Goal: Task Accomplishment & Management: Manage account settings

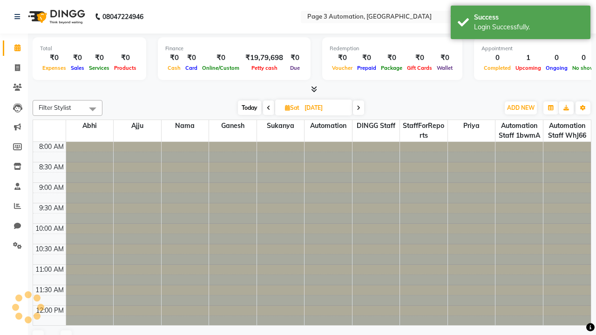
select select "en"
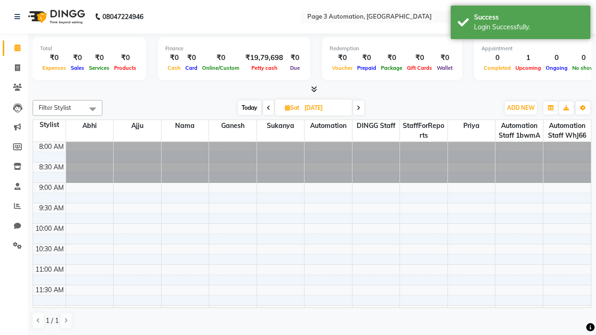
click at [248, 107] on span "Today" at bounding box center [249, 107] width 23 height 14
type input "[DATE]"
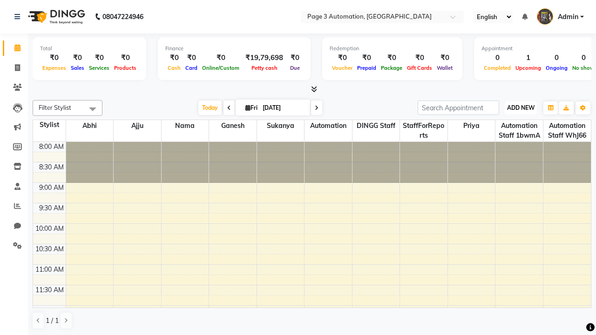
click at [520, 107] on span "ADD NEW" at bounding box center [520, 107] width 27 height 7
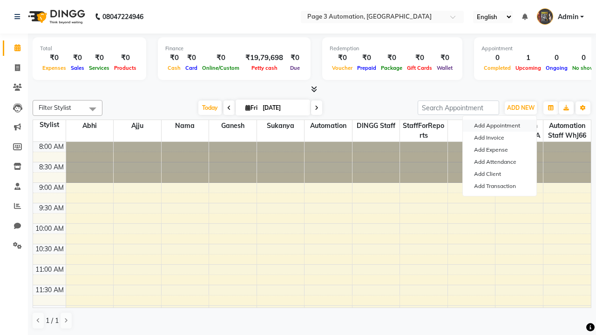
click at [499, 126] on button "Add Appointment" at bounding box center [499, 126] width 74 height 12
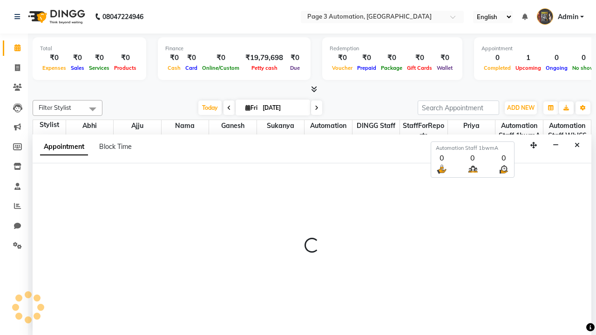
select select "tentative"
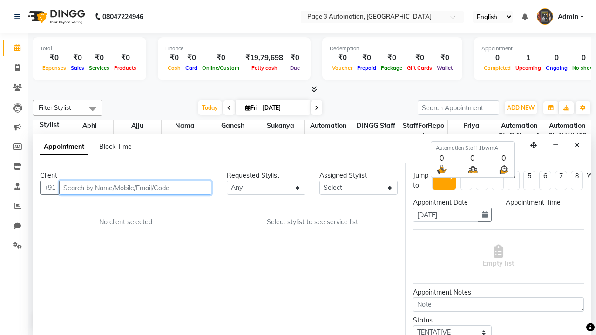
select select "540"
type input "8192346578"
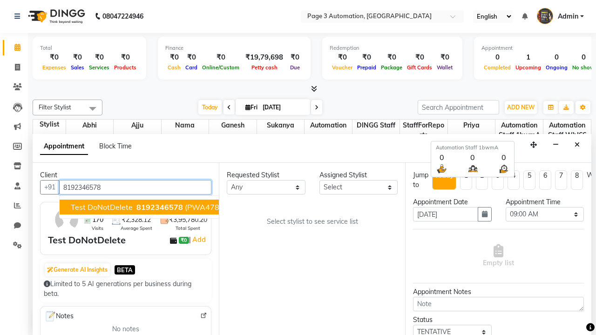
click at [136, 207] on span "8192346578" at bounding box center [159, 206] width 47 height 9
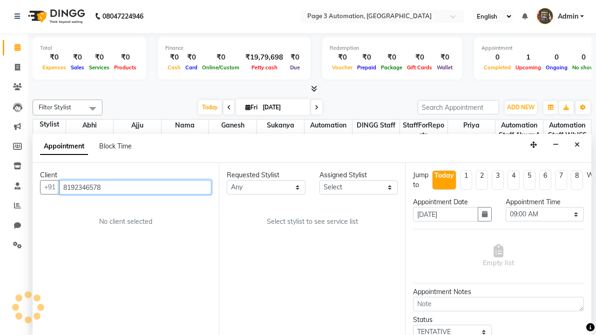
select select "711"
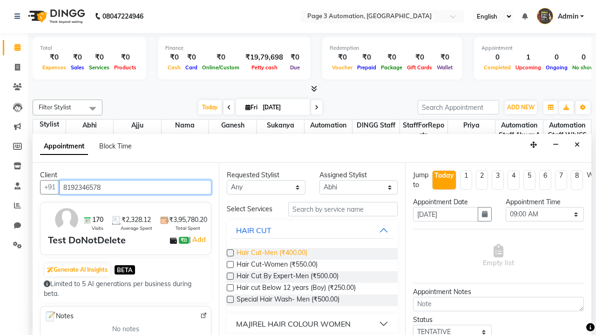
type input "8192346578"
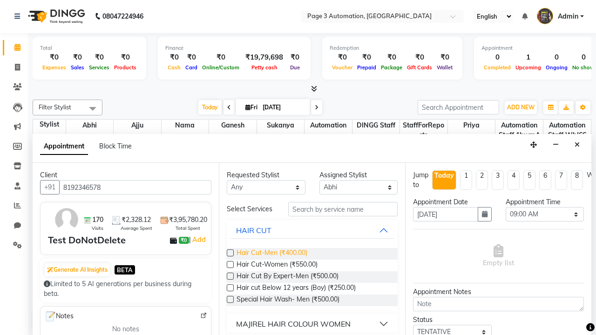
click at [271, 254] on span "Hair Cut-Men (₹400.00)" at bounding box center [271, 254] width 71 height 12
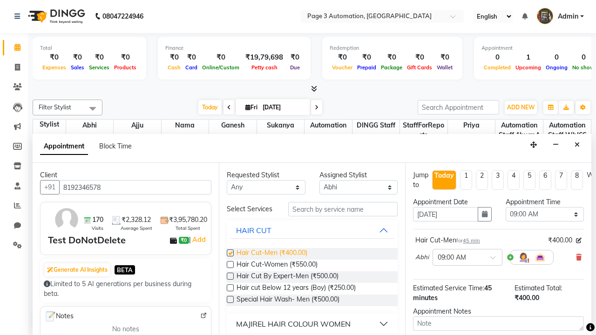
checkbox input "false"
select select "585"
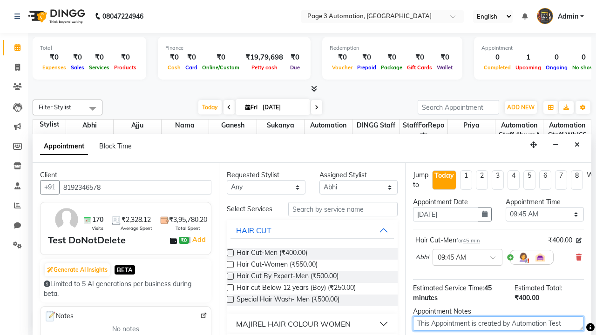
type textarea "This Appointment is created by Automation Test"
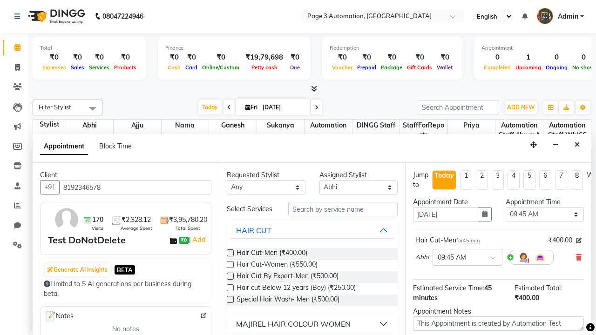
checkbox input "false"
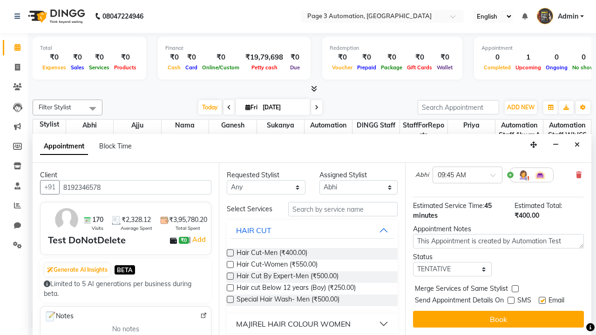
click at [542, 300] on label at bounding box center [541, 300] width 7 height 7
click at [542, 300] on input "checkbox" at bounding box center [541, 301] width 6 height 6
checkbox input "false"
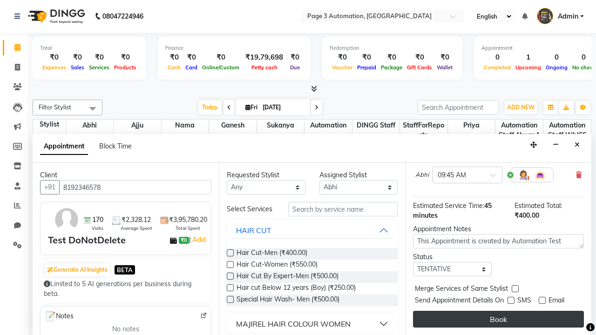
click at [498, 319] on button "Book" at bounding box center [498, 319] width 171 height 17
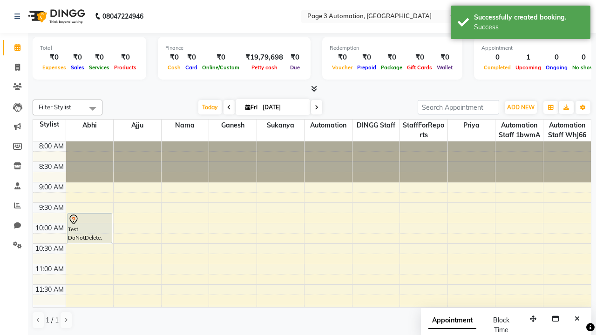
scroll to position [0, 0]
click at [520, 24] on div "Success" at bounding box center [528, 27] width 109 height 10
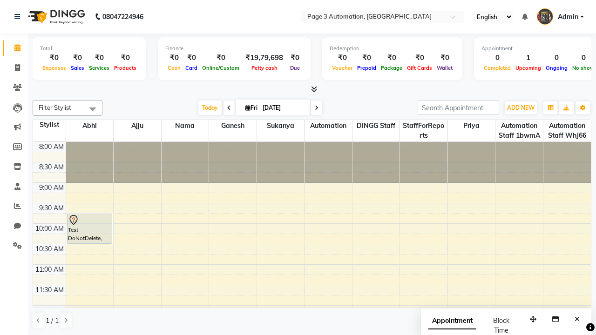
click at [93, 109] on span at bounding box center [92, 109] width 19 height 18
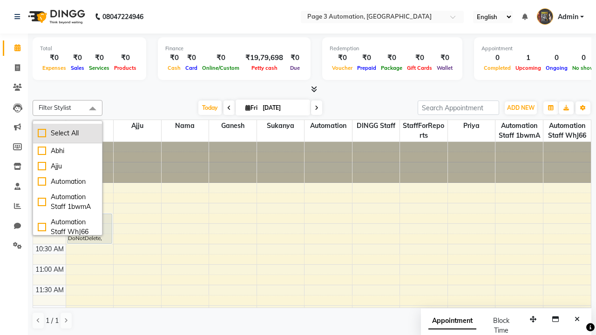
click at [67, 133] on div "Select All" at bounding box center [68, 133] width 60 height 10
checkbox input "true"
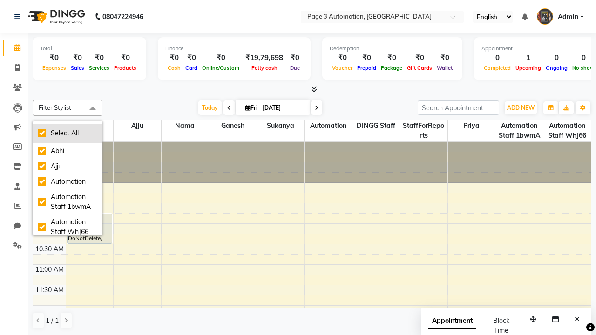
checkbox input "true"
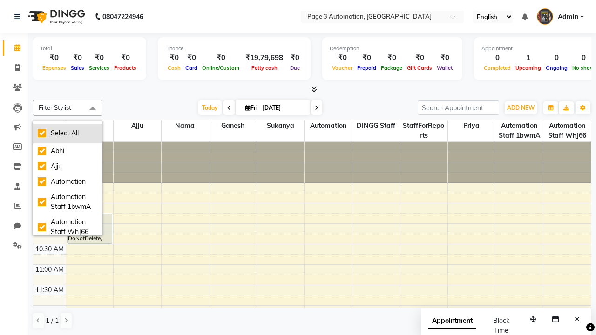
checkbox input "true"
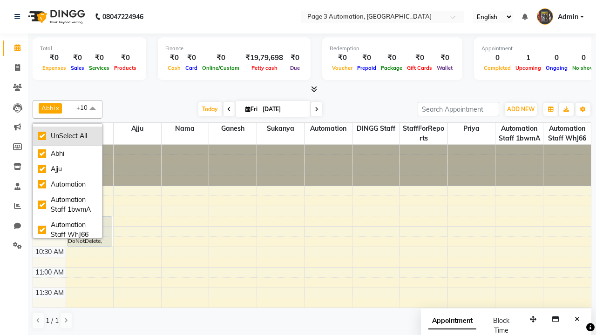
click at [67, 136] on div "UnSelect All" at bounding box center [68, 136] width 60 height 10
checkbox input "false"
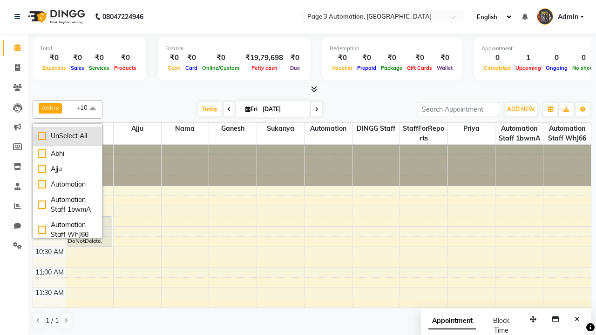
checkbox input "false"
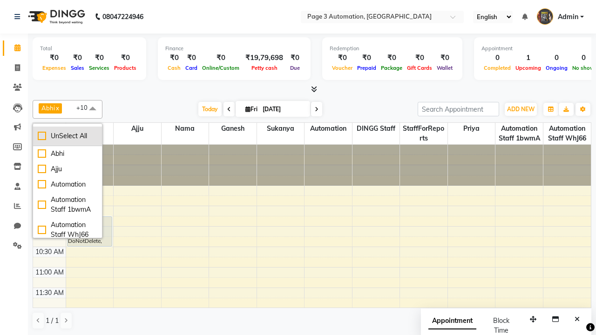
checkbox input "false"
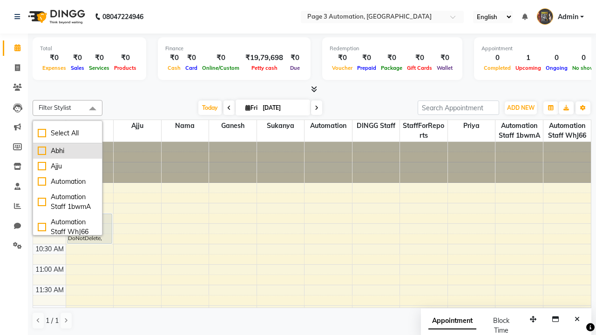
click at [67, 151] on div "Abhi" at bounding box center [68, 151] width 60 height 10
checkbox input "true"
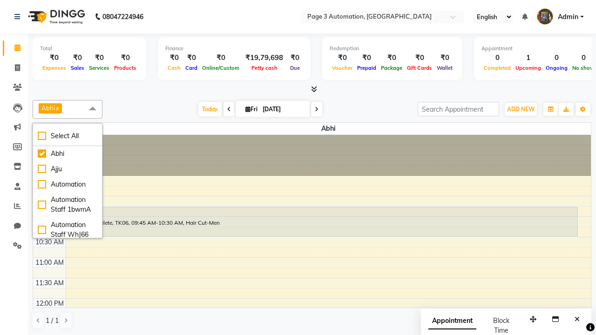
click at [93, 109] on span at bounding box center [92, 109] width 19 height 18
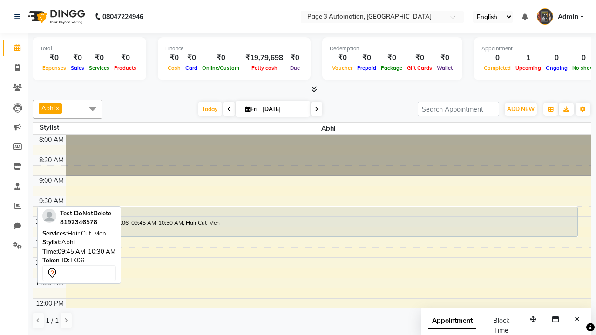
click at [322, 221] on div "Test DoNotDelete, TK06, 09:45 AM-10:30 AM, Hair Cut-Men" at bounding box center [321, 221] width 509 height 29
select select "7"
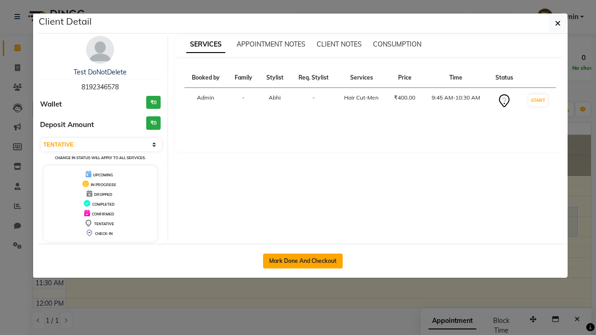
click at [302, 261] on button "Mark Done And Checkout" at bounding box center [303, 261] width 80 height 15
select select "service"
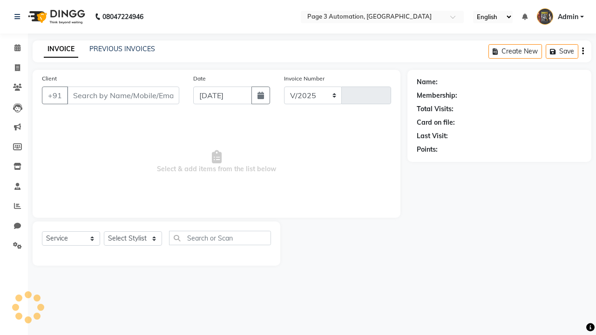
select select "2774"
type input "10107"
type input "8192346578"
select select "711"
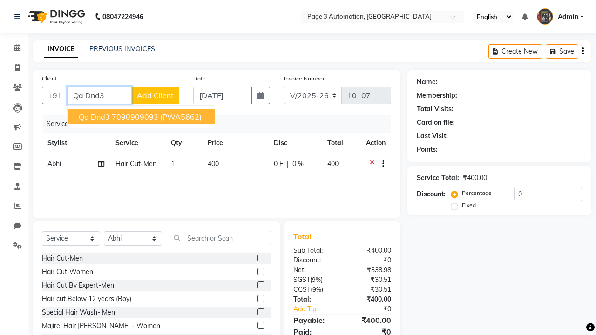
click at [142, 117] on ngb-highlight "7090909093" at bounding box center [135, 116] width 47 height 9
type input "7090909093"
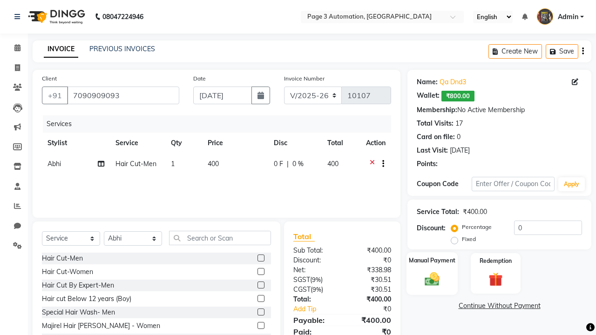
click at [432, 261] on label "Manual Payment" at bounding box center [431, 260] width 47 height 9
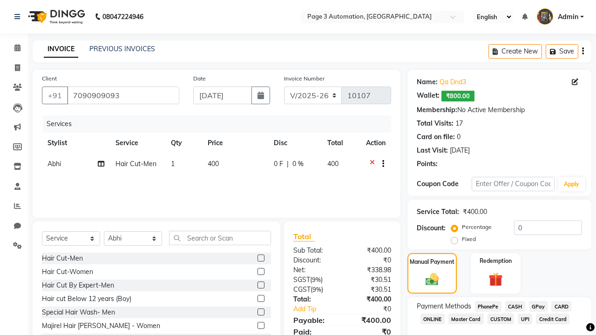
click at [515, 306] on span "CASH" at bounding box center [515, 306] width 20 height 11
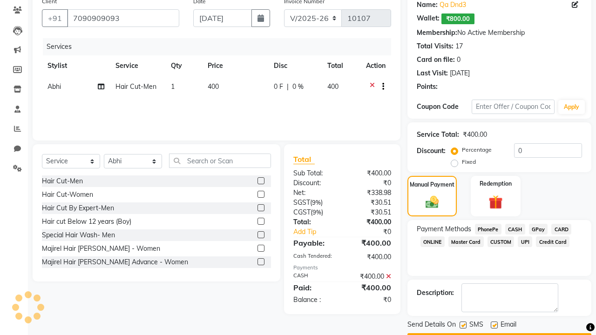
click at [462, 325] on label at bounding box center [462, 324] width 7 height 7
click at [462, 325] on input "checkbox" at bounding box center [462, 325] width 6 height 6
checkbox input "false"
click at [494, 325] on label at bounding box center [493, 324] width 7 height 7
click at [494, 325] on input "checkbox" at bounding box center [493, 325] width 6 height 6
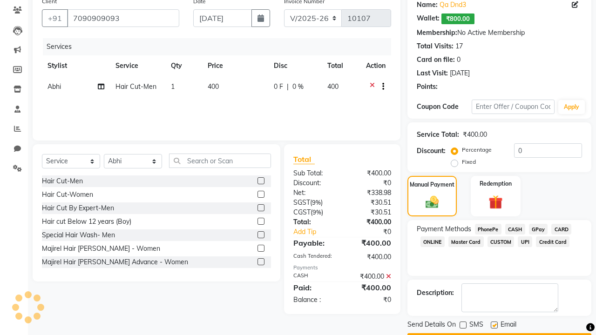
checkbox input "false"
click at [499, 333] on button "Checkout" at bounding box center [499, 340] width 184 height 14
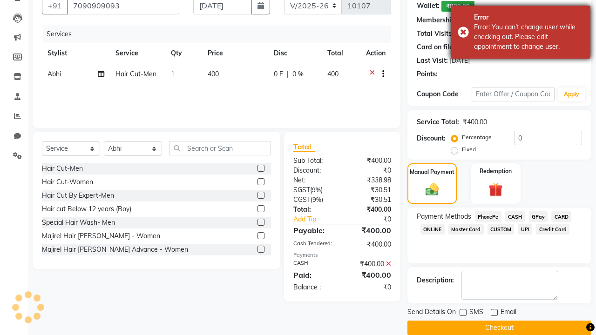
click at [520, 32] on div "Error: You can't change user while checking out. Please edit appointment to cha…" at bounding box center [528, 36] width 109 height 29
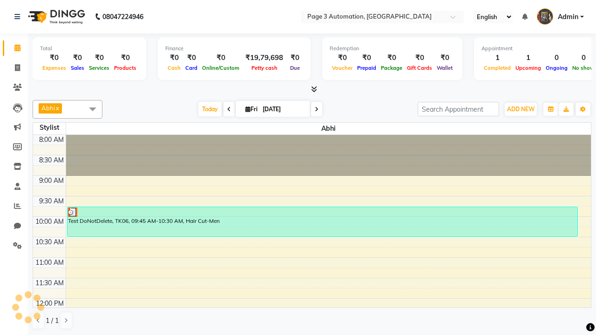
click at [322, 221] on div "Test DoNotDelete, TK06, 09:45 AM-10:30 AM, Hair Cut-Men" at bounding box center [321, 221] width 509 height 29
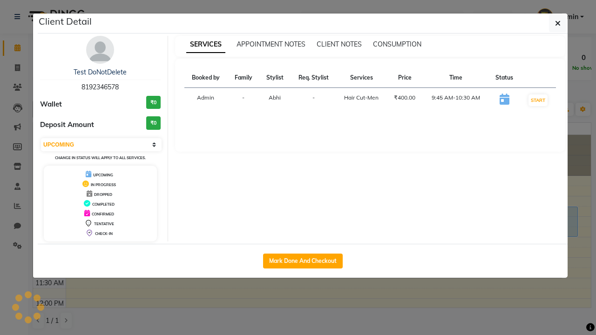
select select "2"
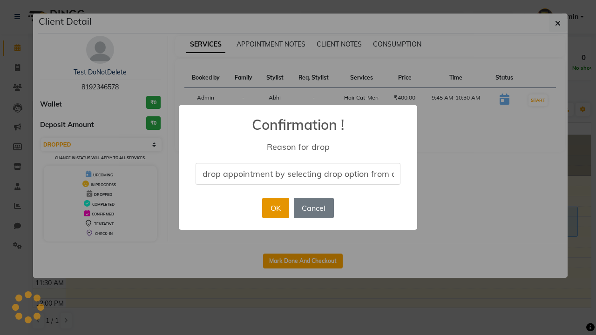
type input "drop appointment by selecting drop option from dropdown"
click at [275, 208] on button "OK" at bounding box center [275, 208] width 27 height 20
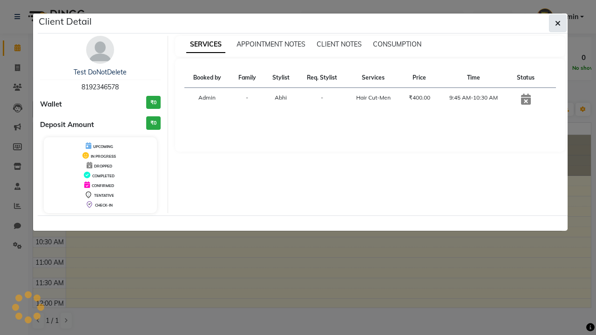
click at [557, 23] on icon "button" at bounding box center [558, 23] width 6 height 7
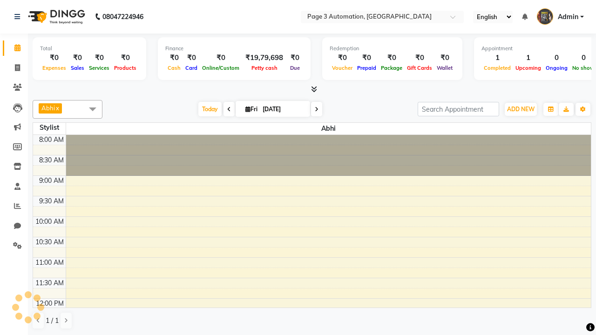
click at [93, 109] on span at bounding box center [92, 109] width 19 height 18
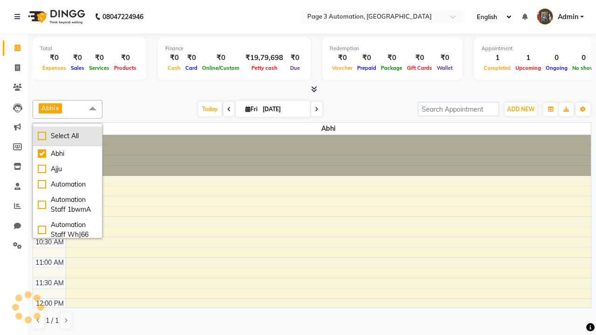
click at [67, 136] on div "Select All" at bounding box center [68, 136] width 60 height 10
checkbox input "true"
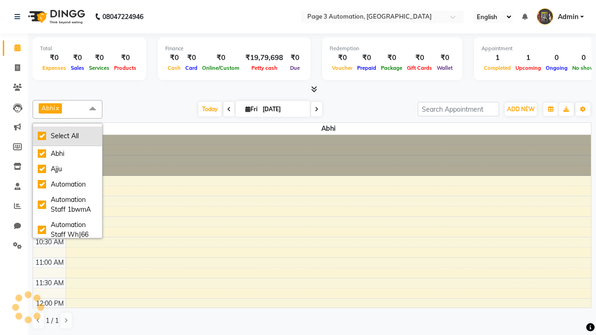
checkbox input "true"
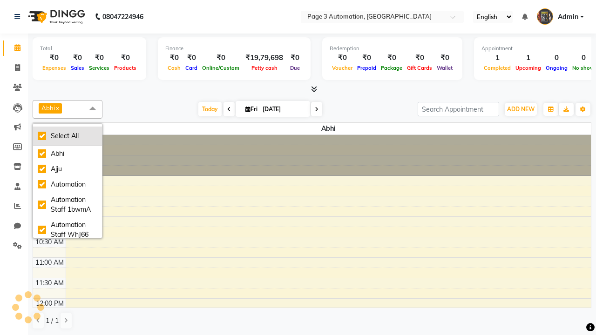
checkbox input "true"
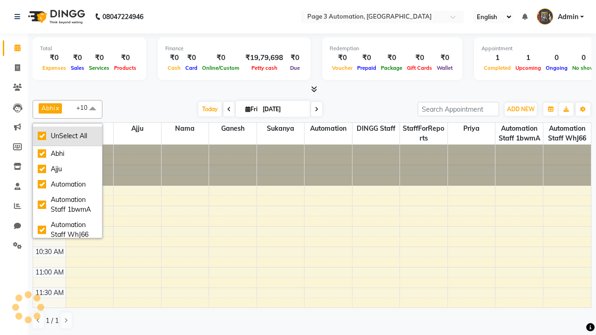
click at [67, 136] on div "UnSelect All" at bounding box center [68, 136] width 60 height 10
checkbox input "false"
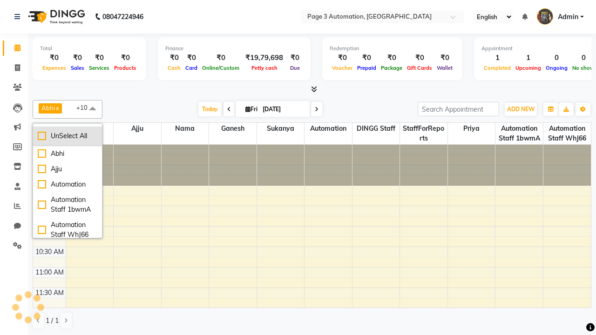
checkbox input "false"
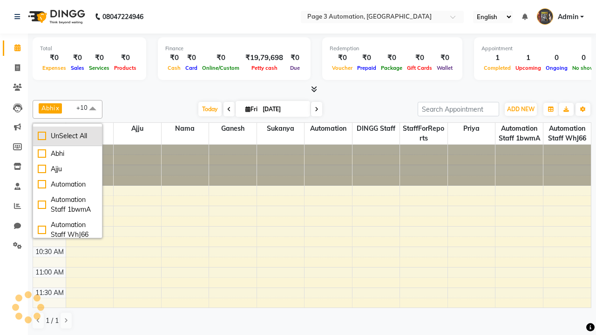
checkbox input "false"
